Goal: Task Accomplishment & Management: Use online tool/utility

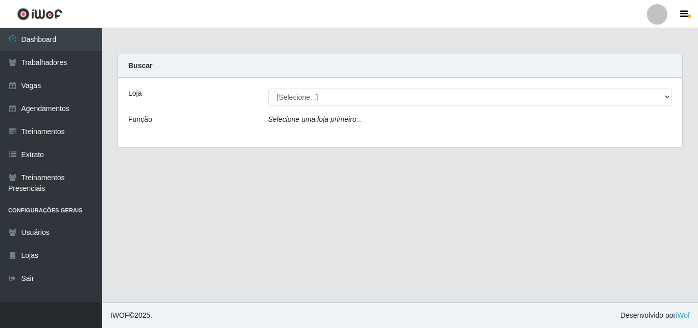
click at [568, 97] on select "[Selecione...] Leta - Arco-Mix Cajueiro Seco" at bounding box center [470, 97] width 404 height 18
select select "482"
click at [268, 88] on select "[Selecione...] Leta - Arco-Mix Cajueiro Seco" at bounding box center [470, 97] width 404 height 18
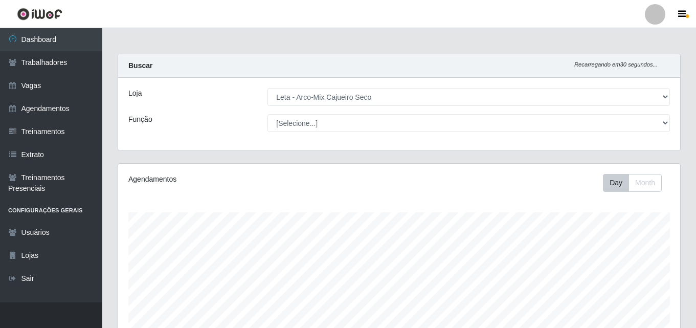
scroll to position [212, 562]
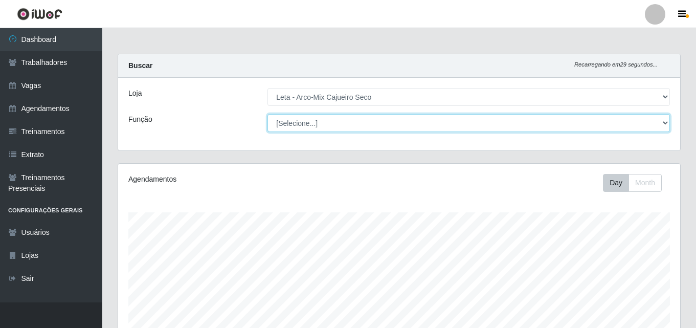
click at [654, 125] on select "[Selecione...] Promotor" at bounding box center [468, 123] width 402 height 18
select select "129"
click at [267, 114] on select "[Selecione...] Promotor" at bounding box center [468, 123] width 402 height 18
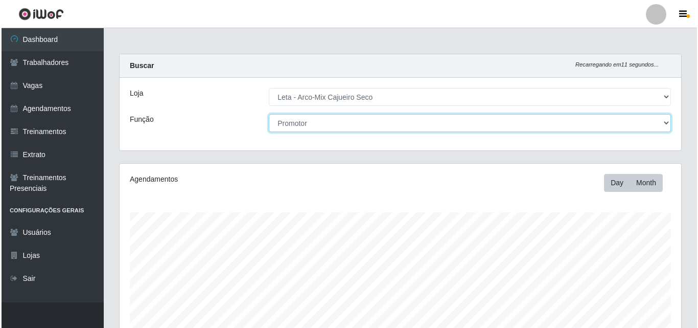
scroll to position [204, 0]
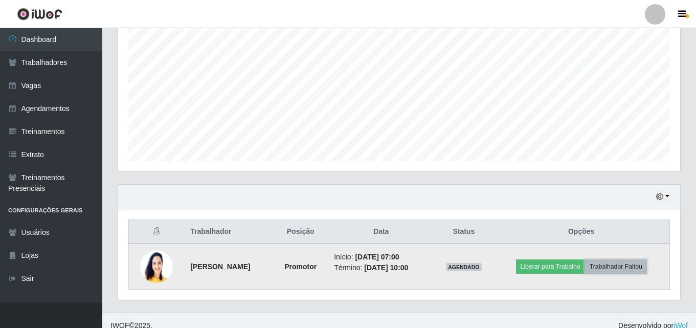
click at [585, 273] on button "Trabalhador Faltou" at bounding box center [616, 266] width 62 height 14
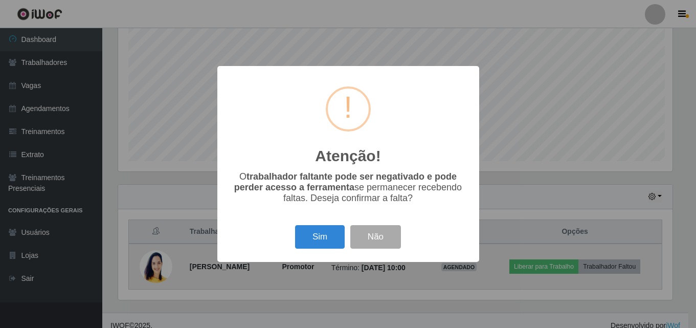
scroll to position [212, 557]
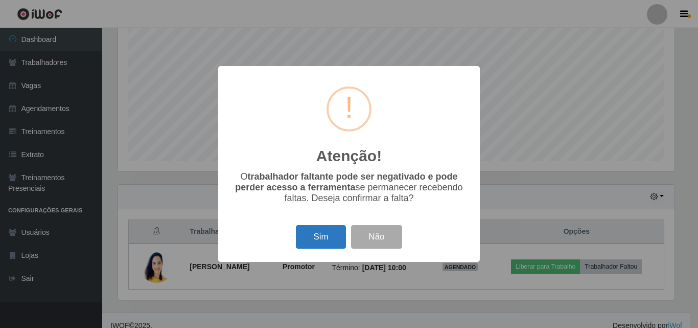
click at [328, 238] on button "Sim" at bounding box center [321, 237] width 50 height 24
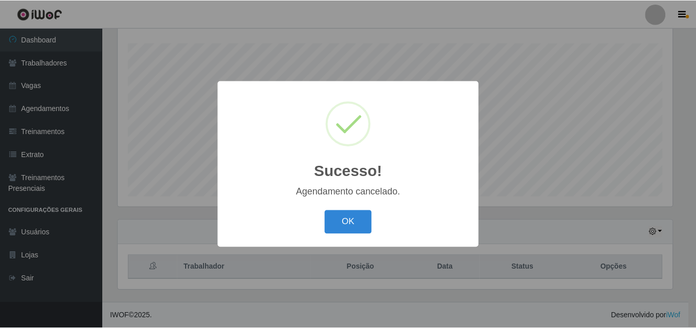
scroll to position [169, 0]
click at [359, 217] on button "OK" at bounding box center [350, 222] width 48 height 24
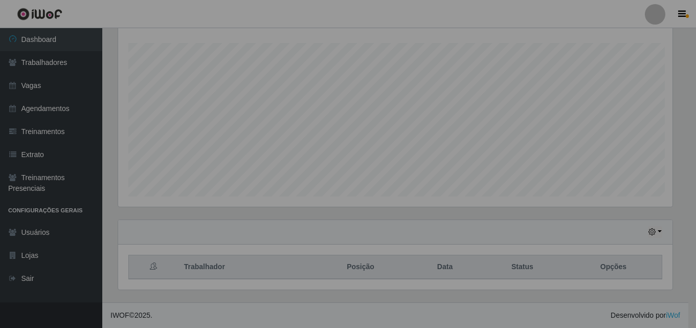
scroll to position [212, 562]
